Goal: Task Accomplishment & Management: Manage account settings

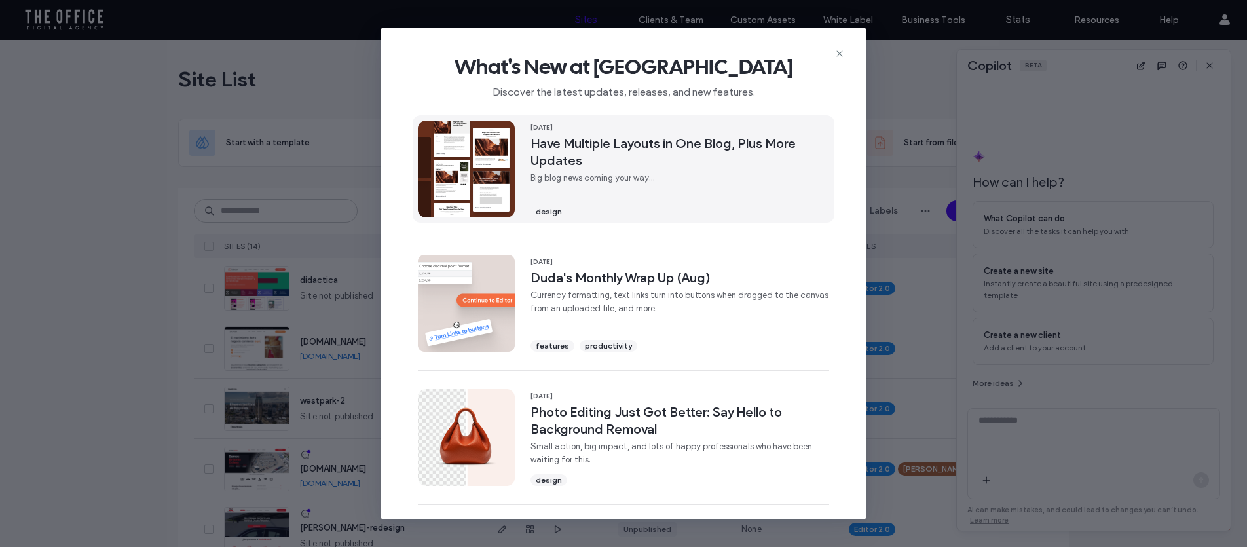
click at [714, 157] on span "Have Multiple Layouts in One Blog, Plus More Updates" at bounding box center [680, 152] width 299 height 34
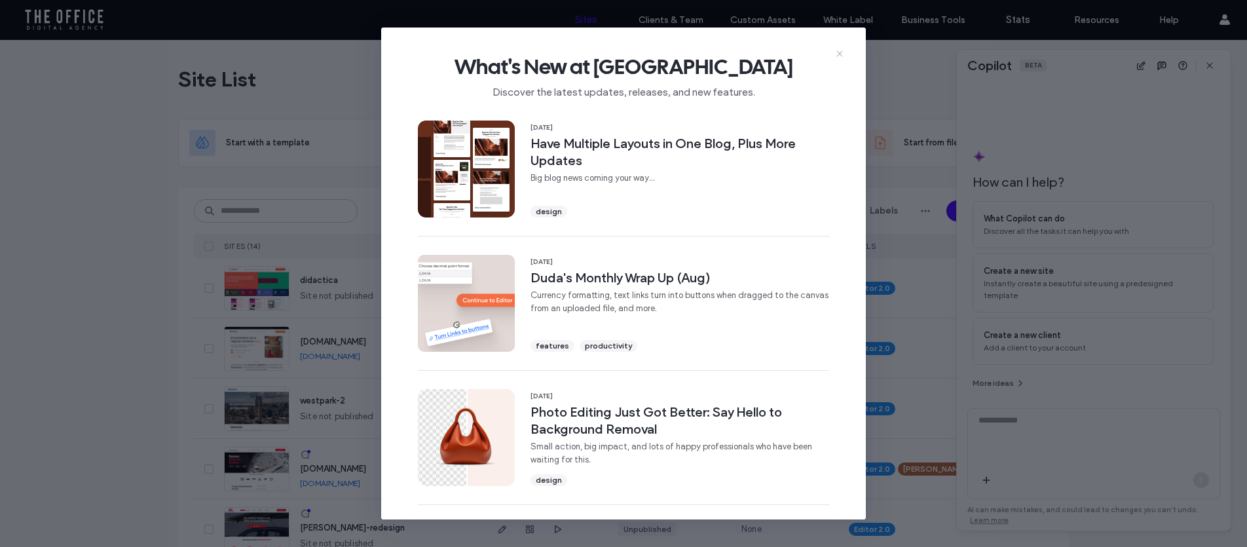
click at [837, 55] on use at bounding box center [840, 53] width 6 height 6
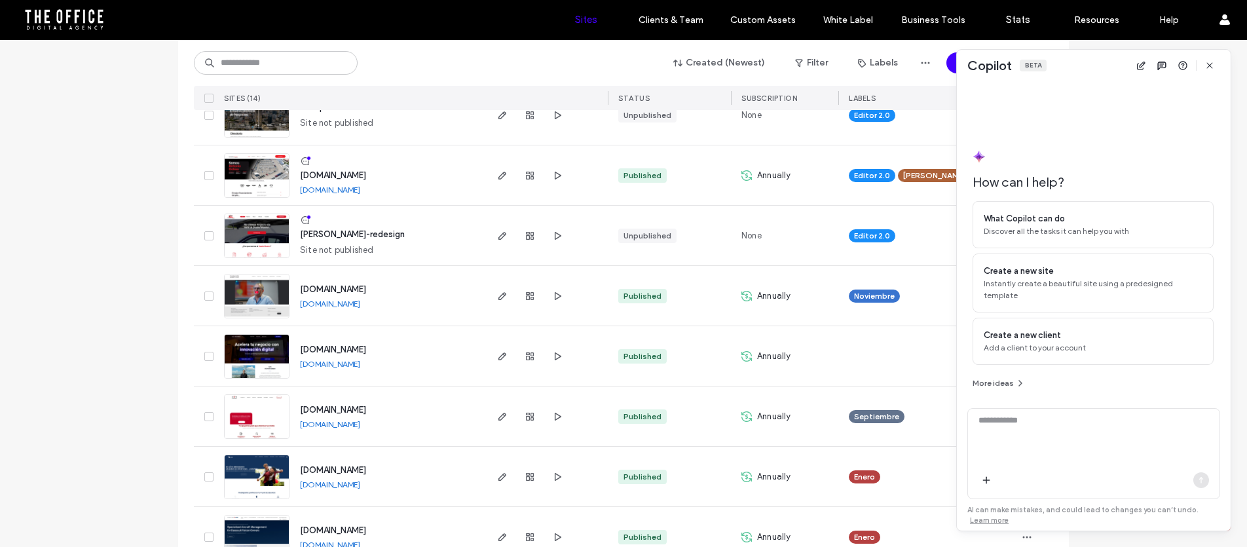
scroll to position [18, 0]
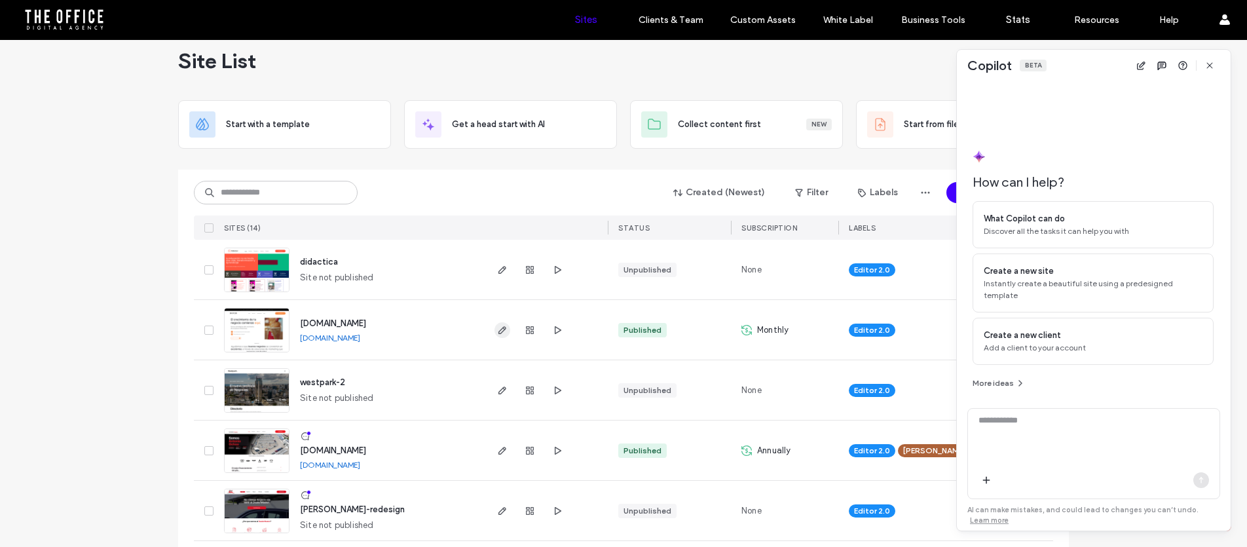
click at [499, 328] on use "button" at bounding box center [503, 330] width 8 height 8
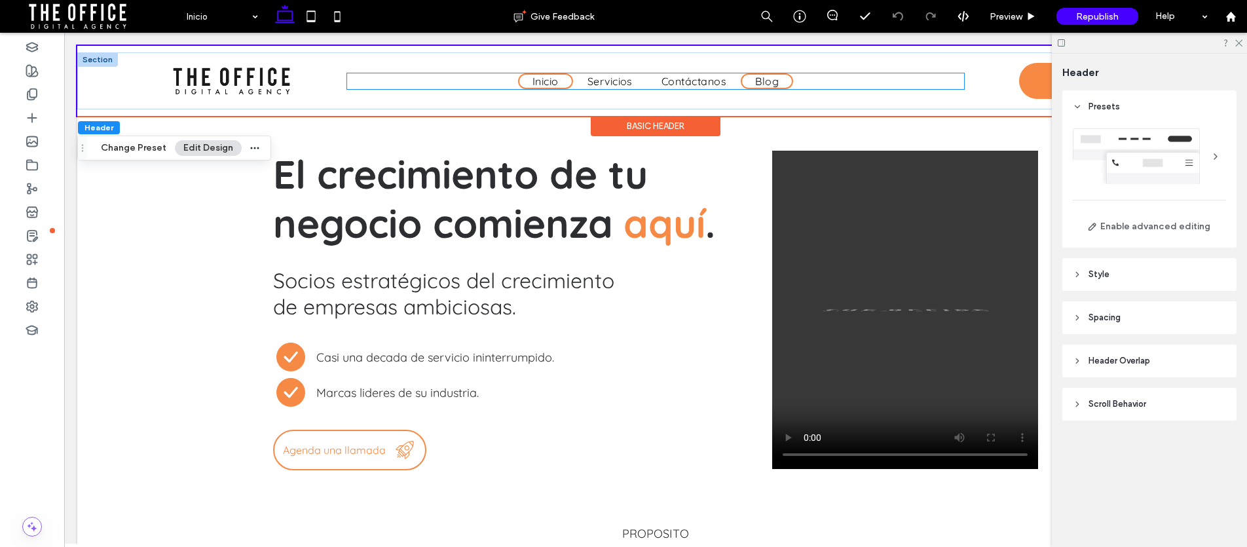
click at [757, 81] on span "Blog" at bounding box center [767, 81] width 24 height 13
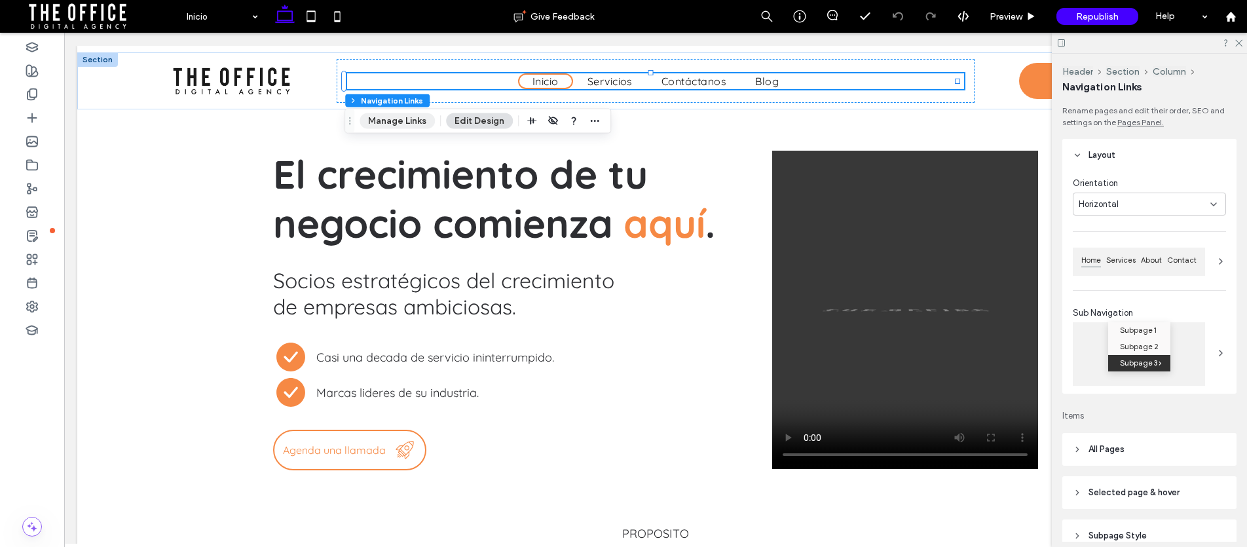
click at [409, 121] on button "Manage Links" at bounding box center [397, 121] width 75 height 16
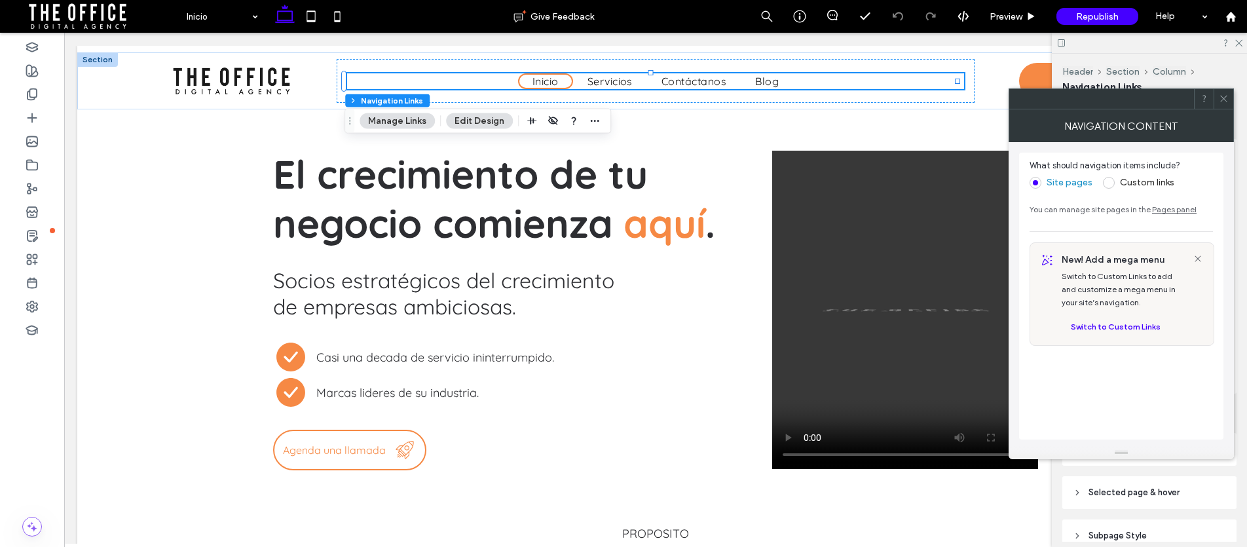
click at [1221, 101] on use at bounding box center [1224, 99] width 7 height 7
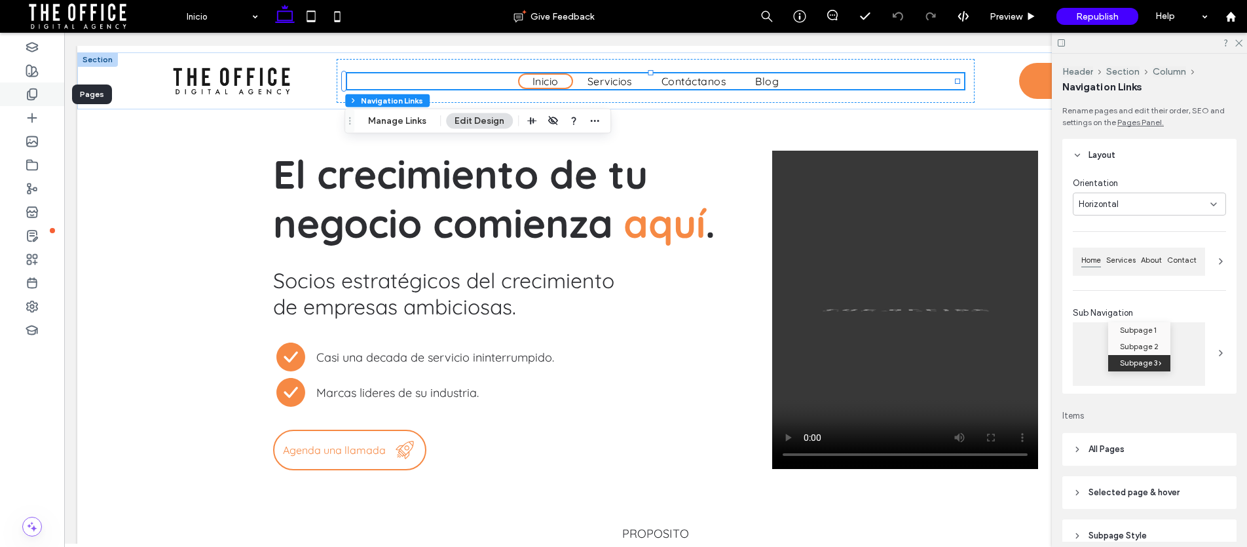
click at [40, 94] on div at bounding box center [32, 95] width 64 height 24
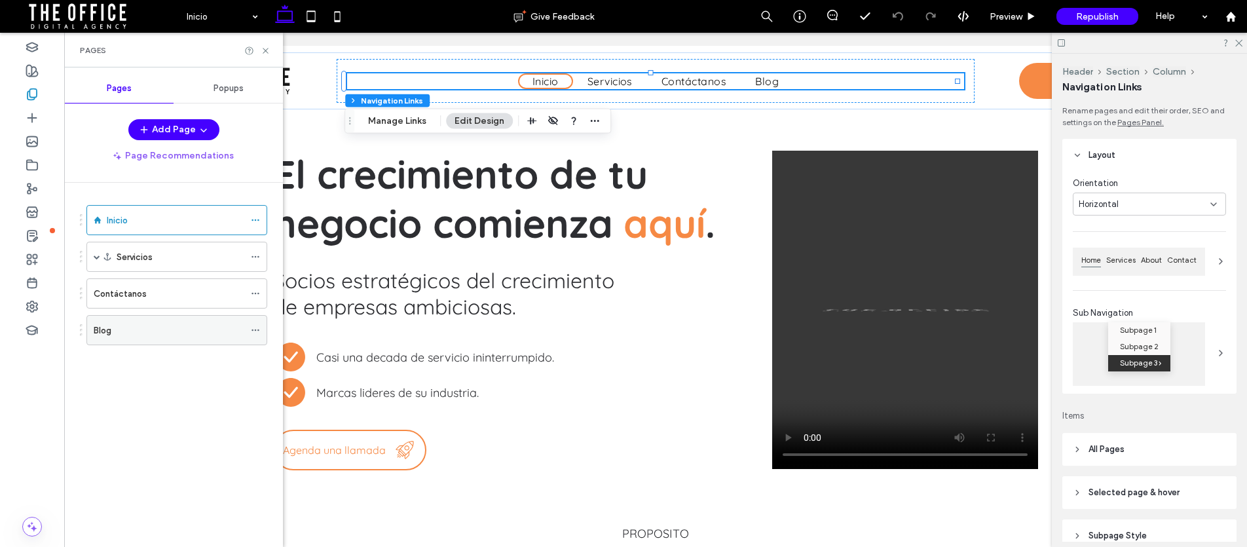
click at [252, 330] on use at bounding box center [255, 331] width 7 height 2
click at [199, 135] on span "button" at bounding box center [202, 130] width 13 height 20
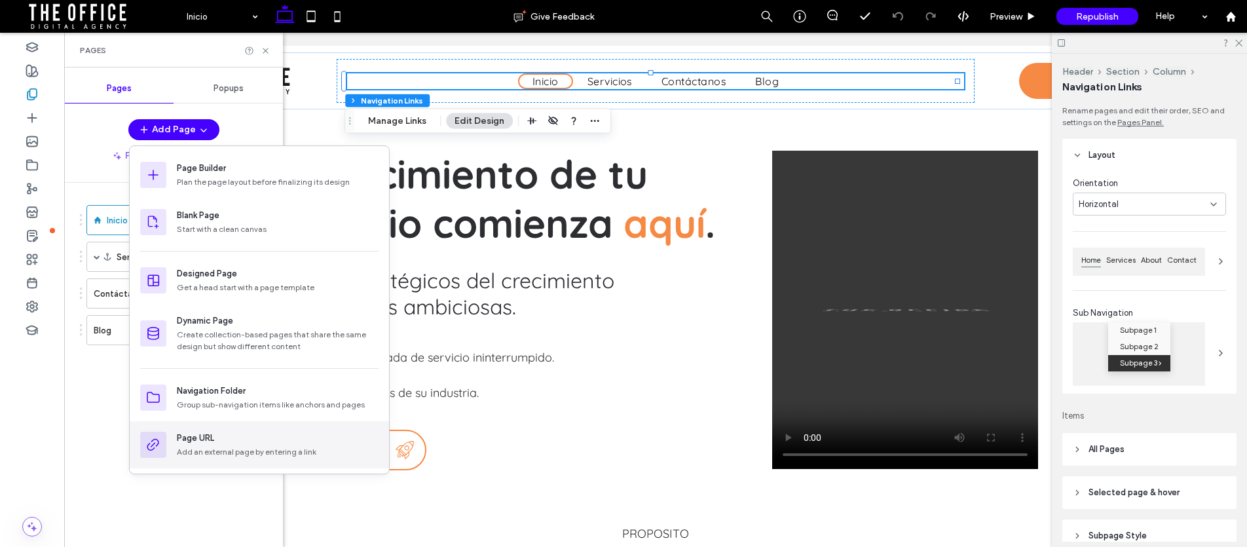
click at [244, 449] on div "Add an external page by entering a link" at bounding box center [278, 452] width 202 height 12
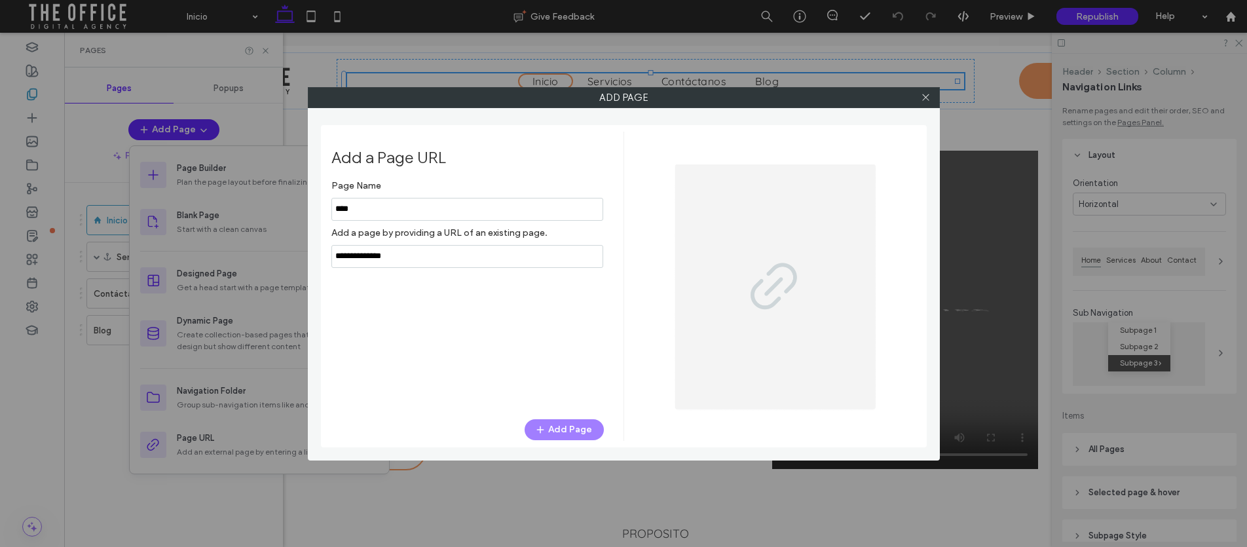
type input "****"
paste input "**********"
type input "**********"
click at [572, 427] on button "Add Page" at bounding box center [564, 429] width 79 height 21
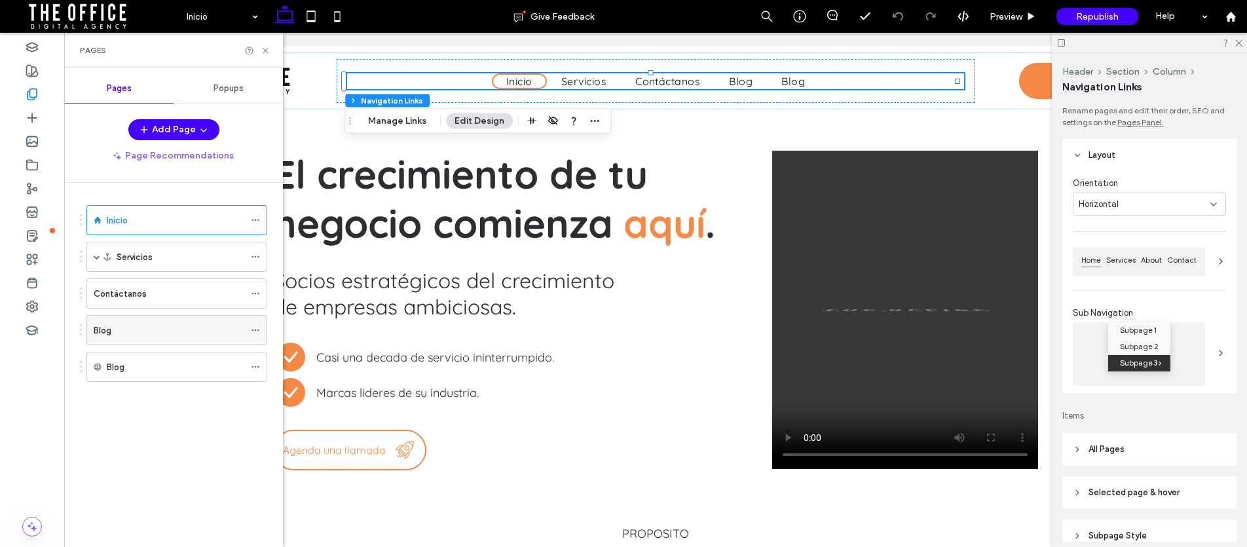
click at [254, 332] on icon at bounding box center [255, 330] width 9 height 9
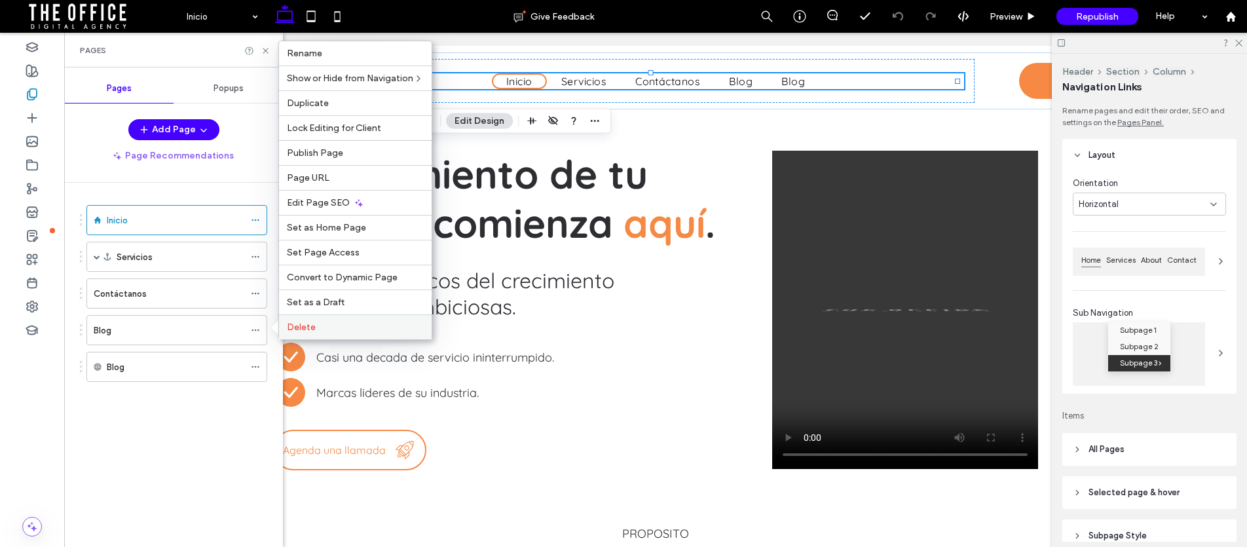
click at [295, 325] on span "Delete" at bounding box center [301, 327] width 29 height 11
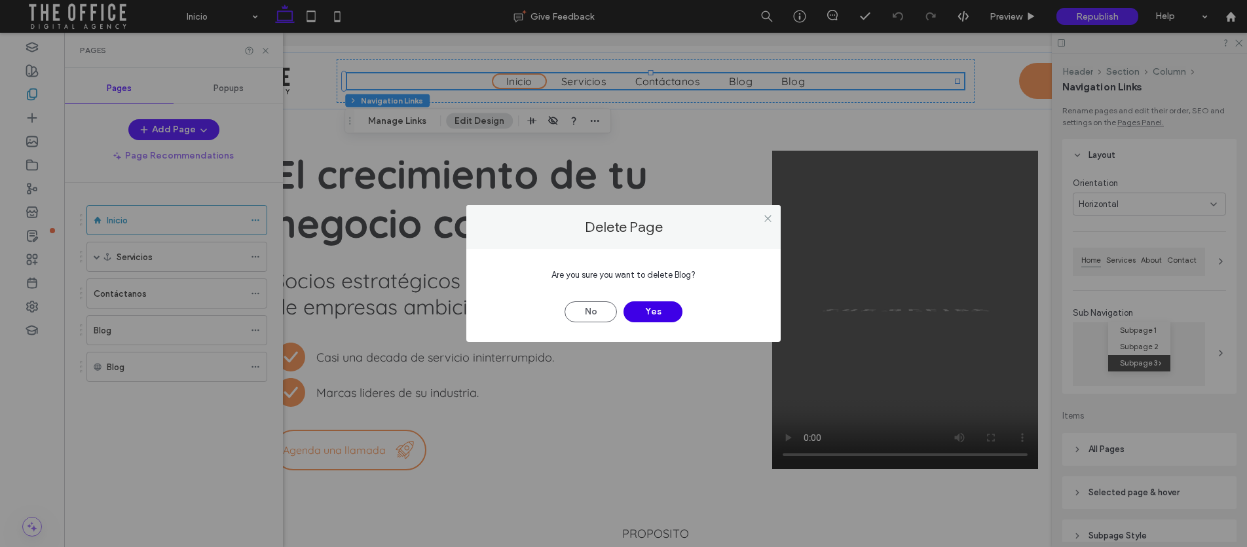
click at [649, 307] on button "Yes" at bounding box center [653, 311] width 59 height 21
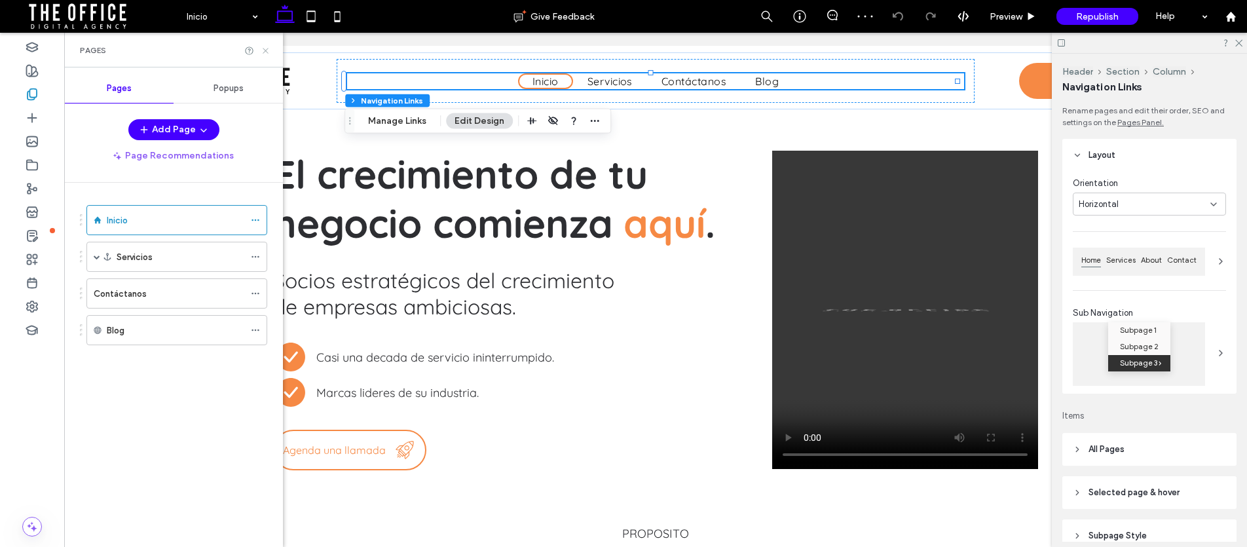
click at [265, 48] on icon at bounding box center [266, 51] width 10 height 10
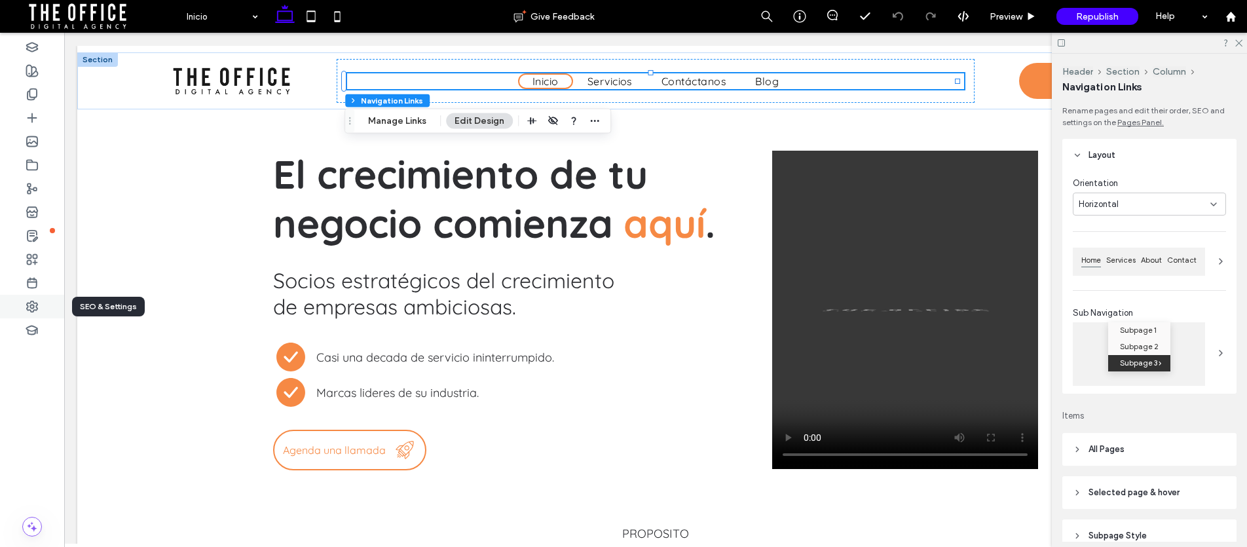
click at [37, 303] on use at bounding box center [32, 306] width 10 height 10
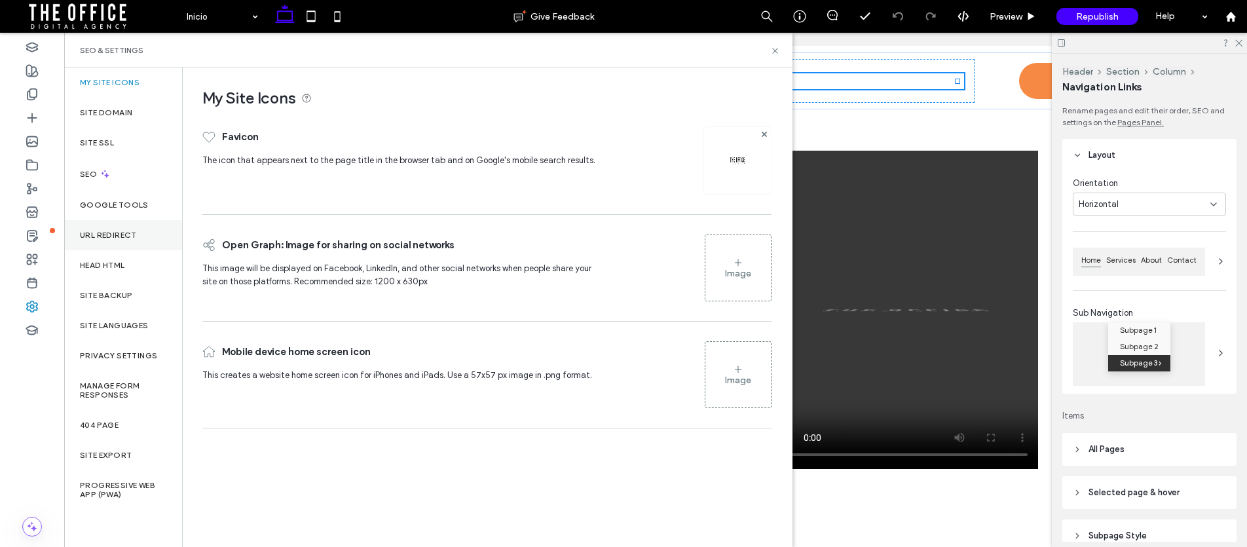
click at [125, 244] on div "URL Redirect" at bounding box center [123, 235] width 118 height 30
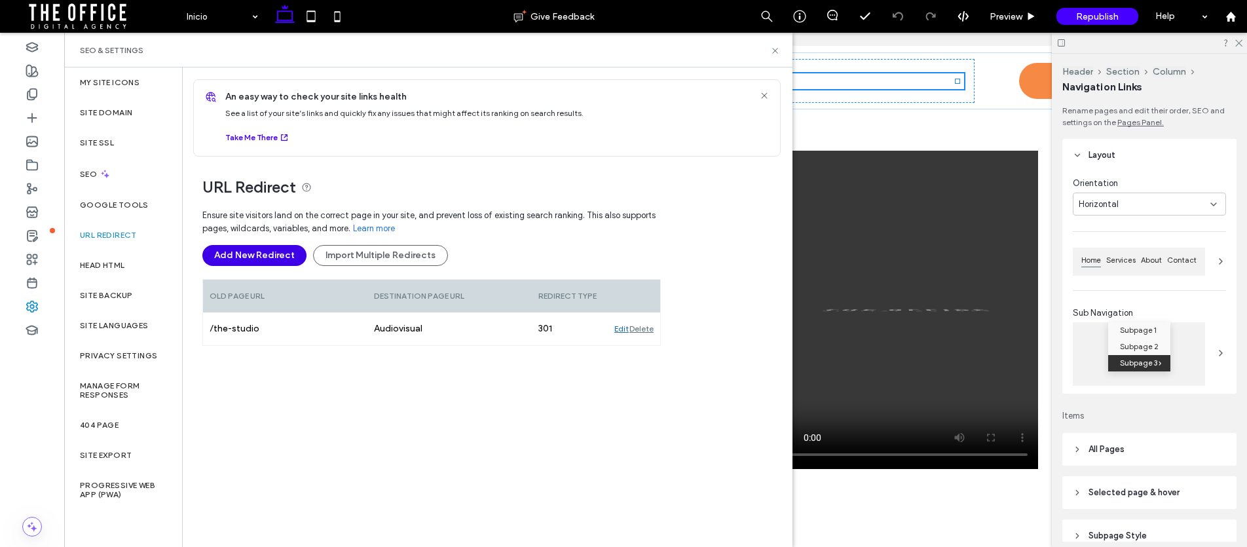
click at [241, 255] on button "Add New Redirect" at bounding box center [254, 255] width 104 height 21
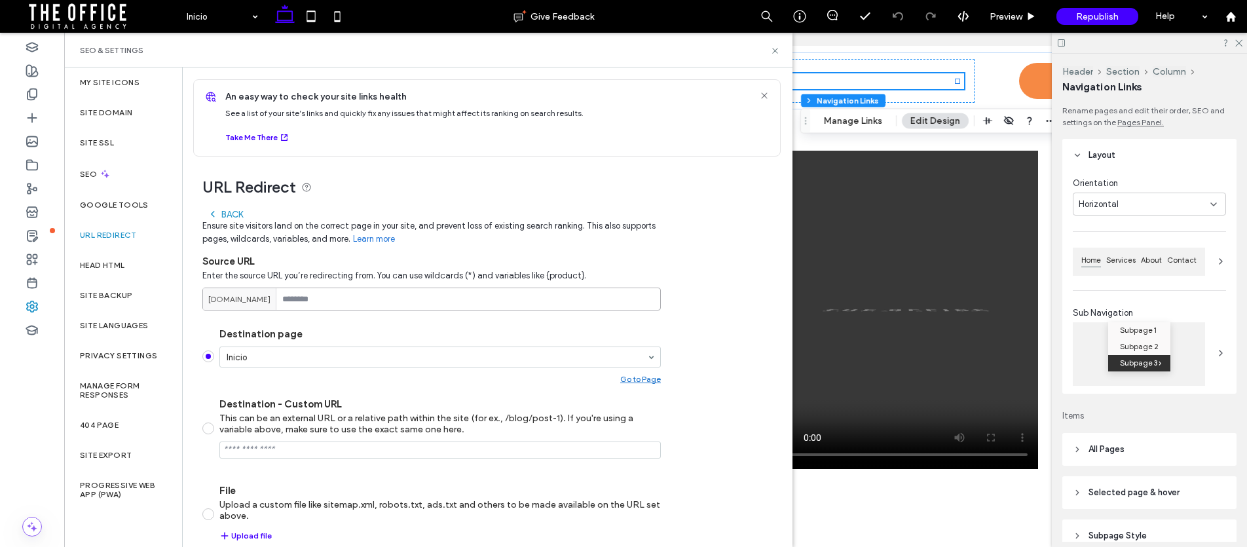
click at [302, 295] on input at bounding box center [431, 299] width 459 height 23
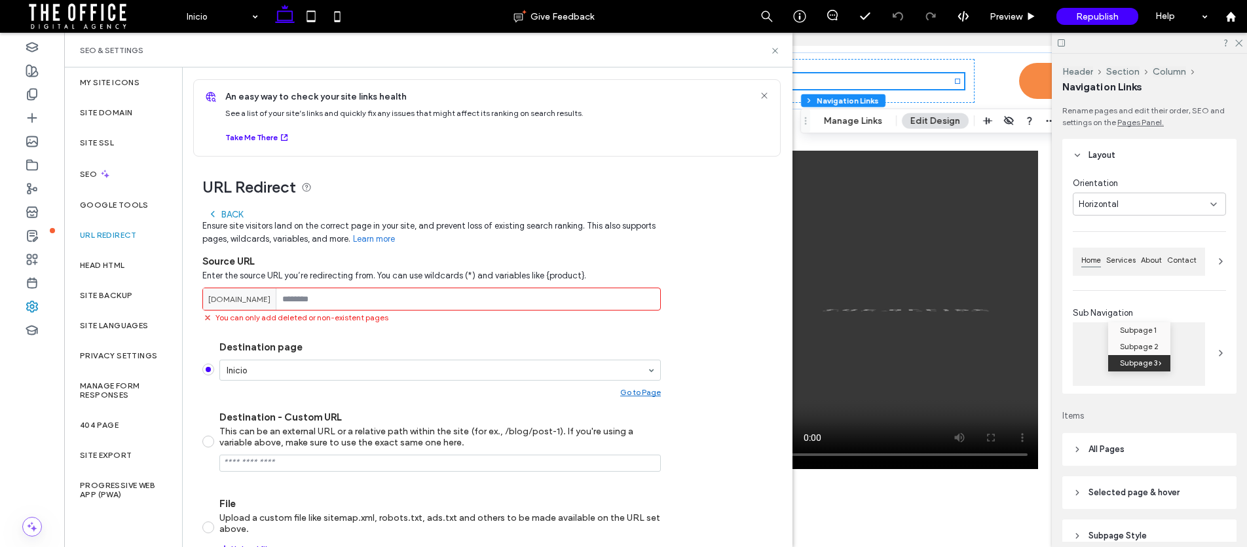
paste input "**********"
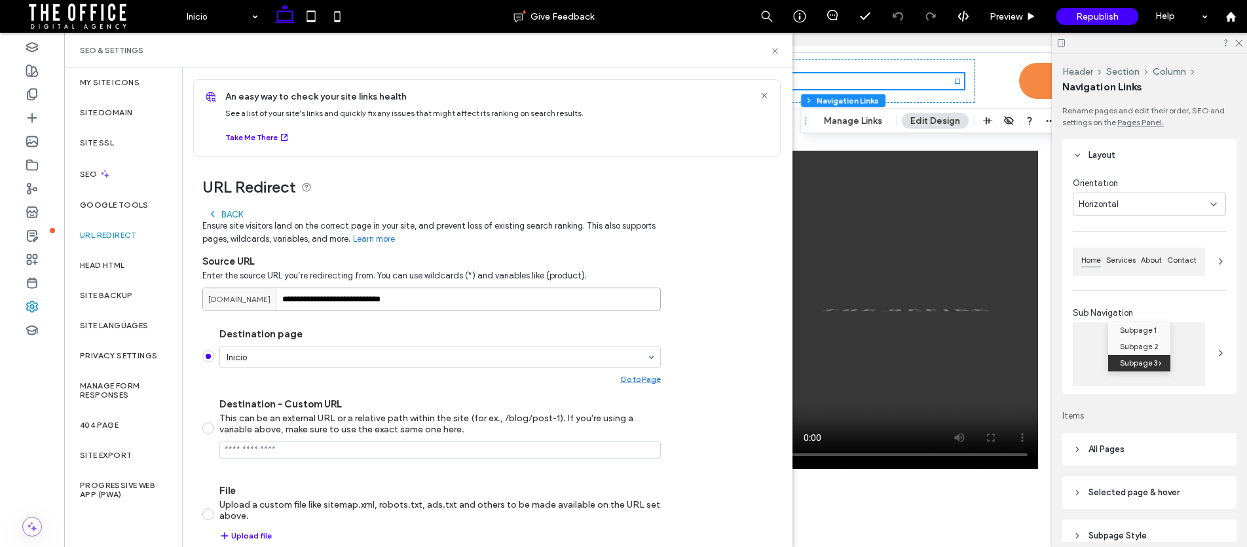
drag, startPoint x: 387, startPoint y: 297, endPoint x: 204, endPoint y: 282, distance: 183.4
click at [210, 290] on div "**********" at bounding box center [431, 299] width 459 height 23
type input "*****"
click at [518, 242] on span "Ensure site visitors land on the correct page in your site, and prevent loss of…" at bounding box center [431, 232] width 459 height 26
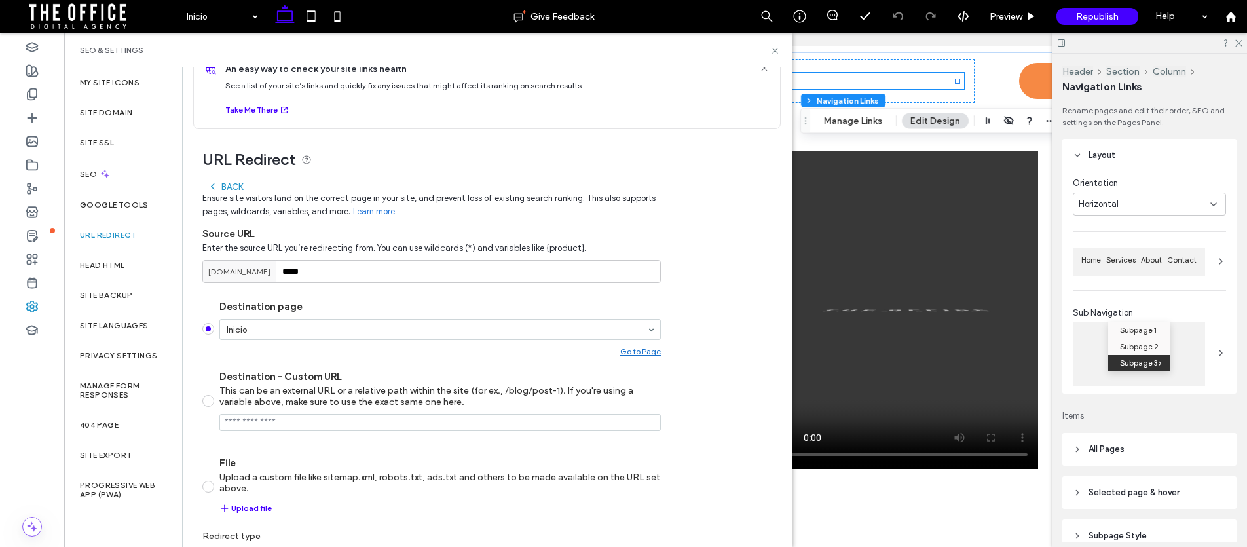
scroll to position [28, 0]
click at [210, 398] on span at bounding box center [208, 400] width 12 height 12
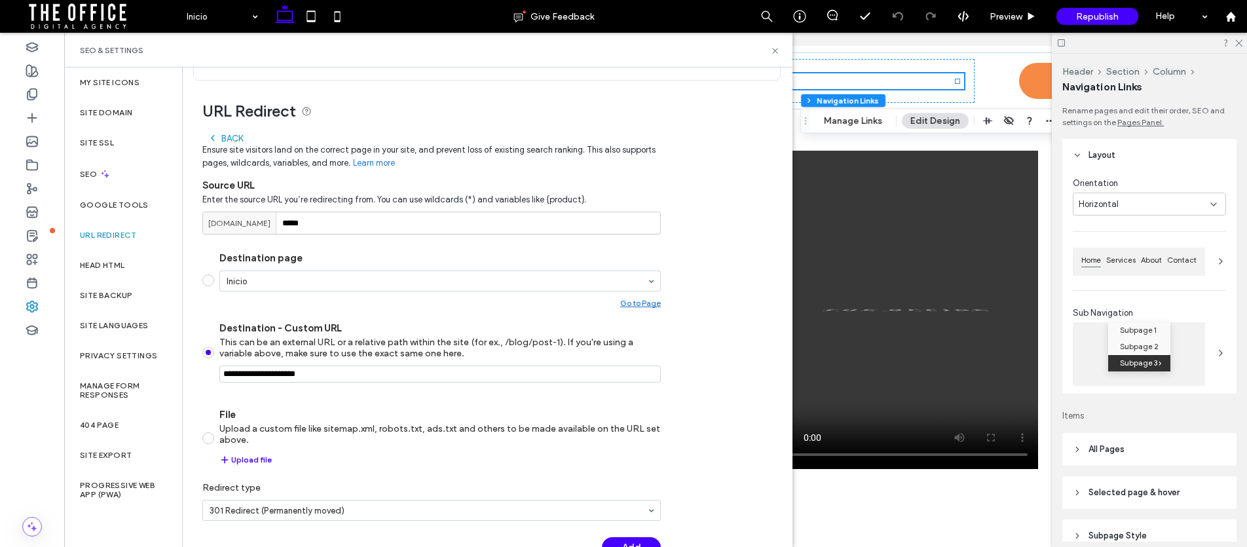
scroll to position [101, 0]
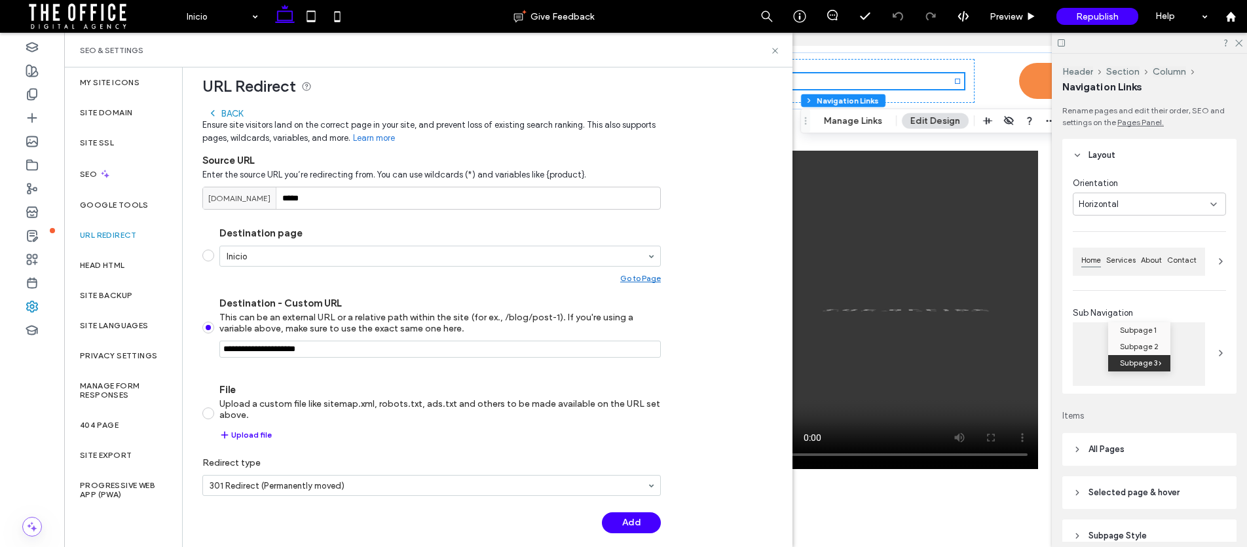
drag, startPoint x: 330, startPoint y: 347, endPoint x: 223, endPoint y: 346, distance: 106.1
click at [223, 346] on input "Destination - Custom URL This can be an external URL or a relative path within …" at bounding box center [440, 349] width 442 height 17
paste input "**********"
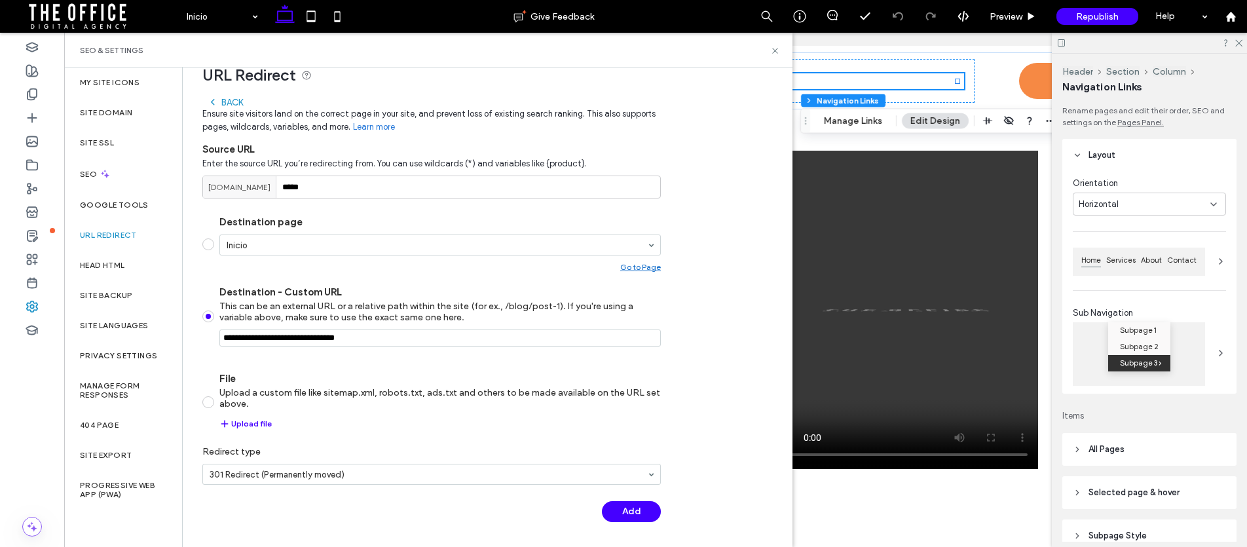
scroll to position [113, 0]
type input "**********"
click at [649, 517] on button "Add" at bounding box center [631, 511] width 59 height 21
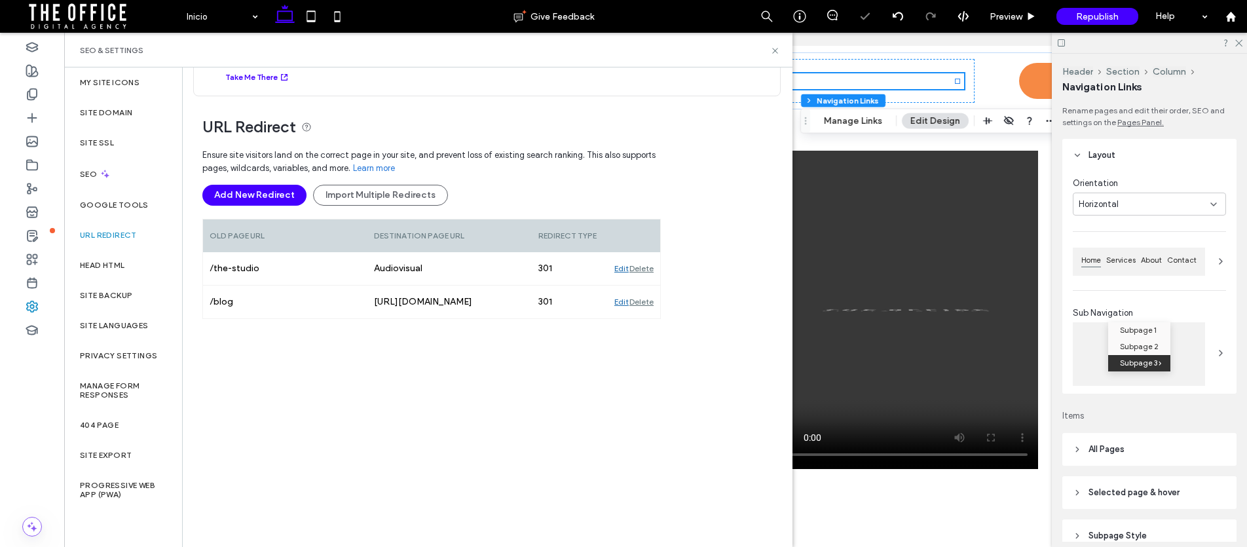
scroll to position [60, 0]
click at [772, 48] on icon at bounding box center [775, 51] width 10 height 10
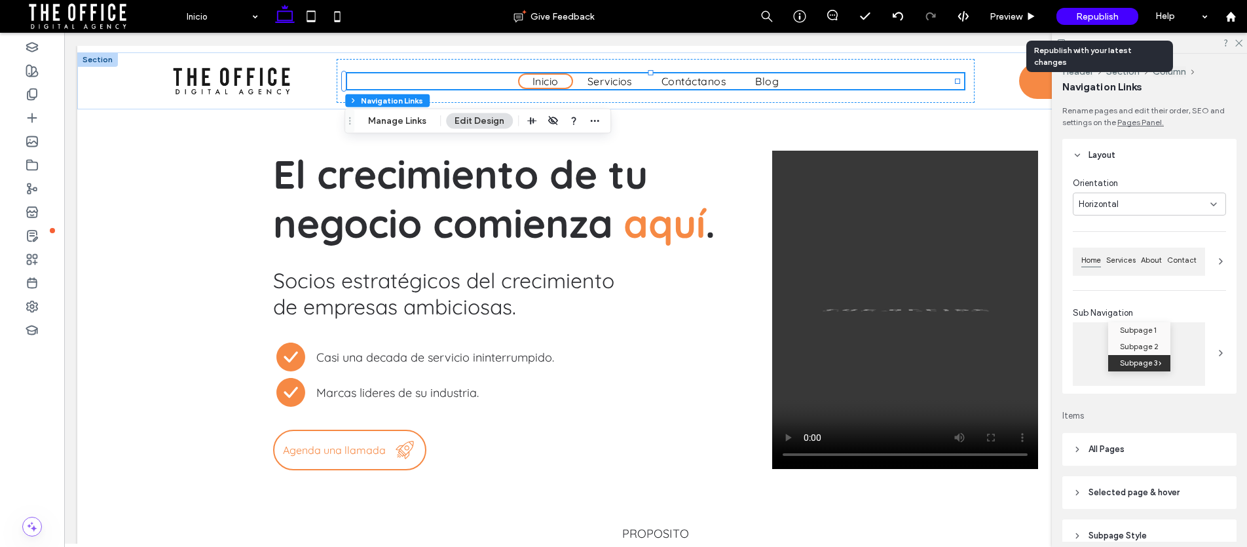
click at [1109, 14] on span "Republish" at bounding box center [1097, 16] width 43 height 11
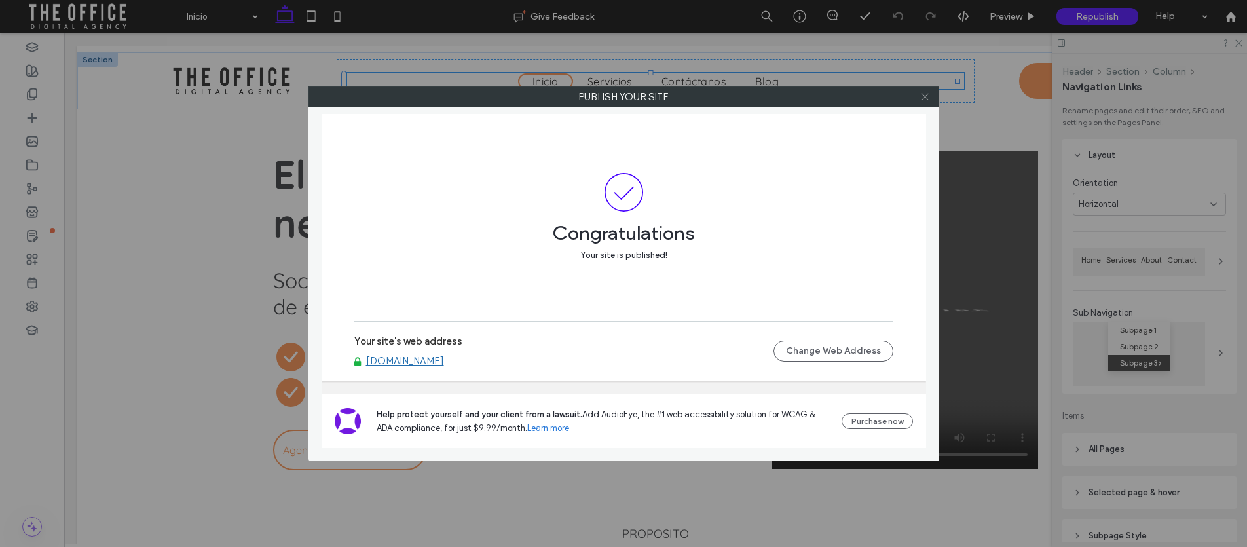
click at [927, 96] on icon at bounding box center [926, 97] width 10 height 10
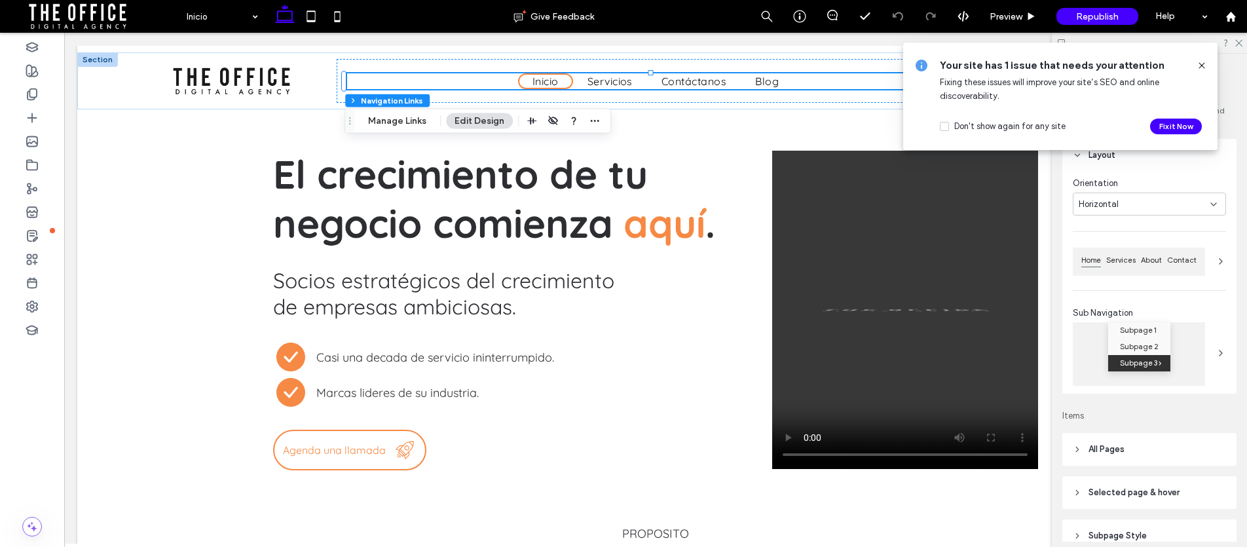
click at [1201, 62] on icon at bounding box center [1202, 65] width 10 height 10
